Goal: Task Accomplishment & Management: Manage account settings

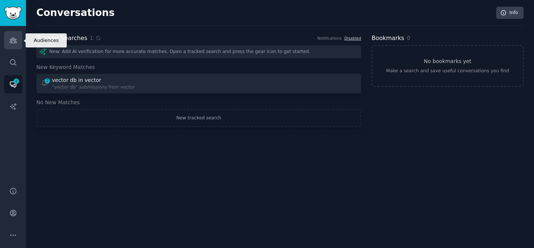
click at [15, 48] on link "Audiences" at bounding box center [13, 40] width 18 height 18
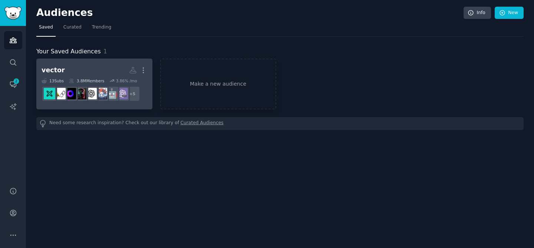
click at [62, 71] on h2 "vector More" at bounding box center [95, 70] width 106 height 13
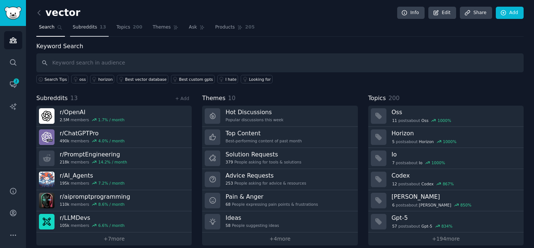
click at [86, 26] on span "Subreddits" at bounding box center [85, 27] width 24 height 7
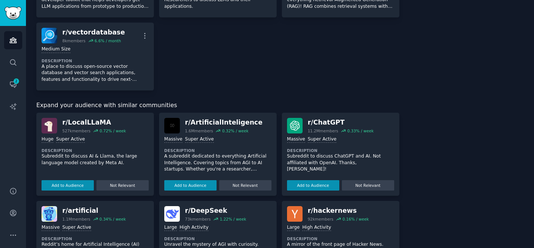
scroll to position [323, 0]
click at [67, 185] on button "Add to Audience" at bounding box center [68, 185] width 52 height 10
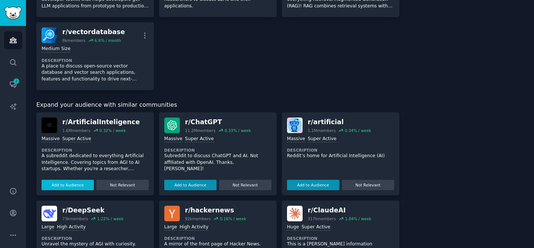
click at [73, 183] on button "Add to Audience" at bounding box center [68, 185] width 52 height 10
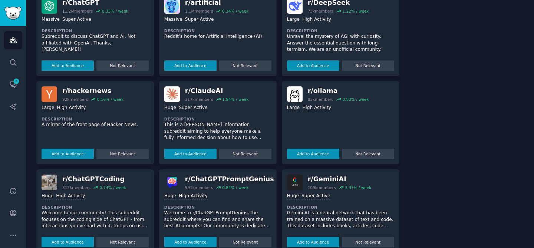
scroll to position [438, 0]
